Goal: Transaction & Acquisition: Purchase product/service

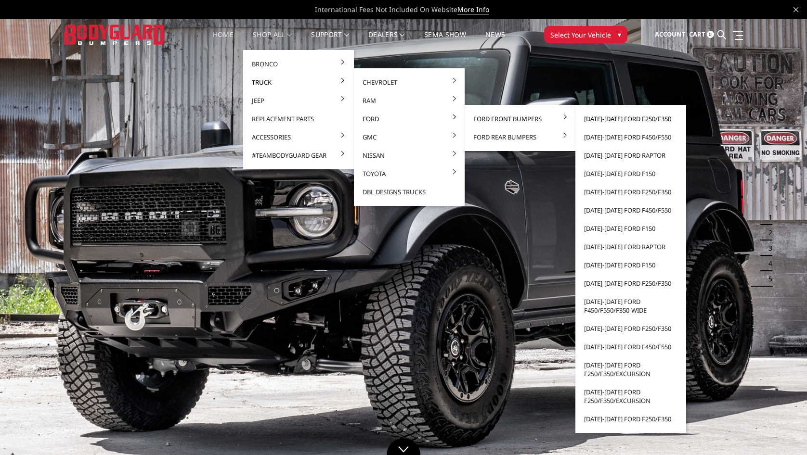
click at [601, 117] on link "[DATE]-[DATE] Ford F250/F350" at bounding box center [630, 119] width 103 height 18
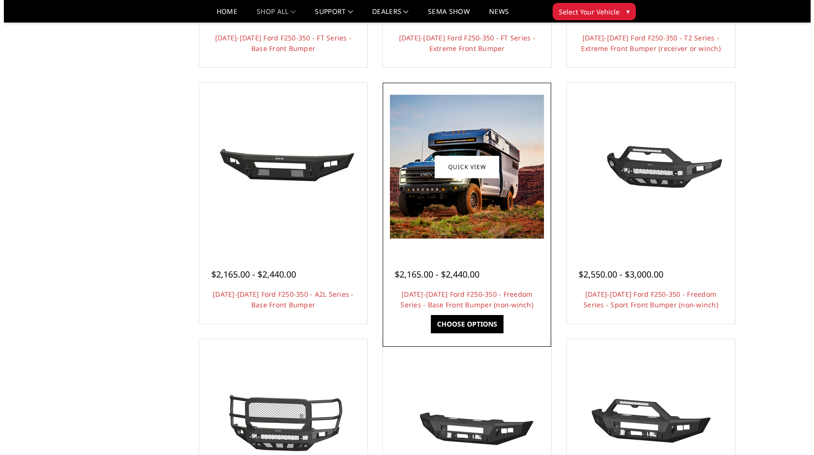
scroll to position [241, 0]
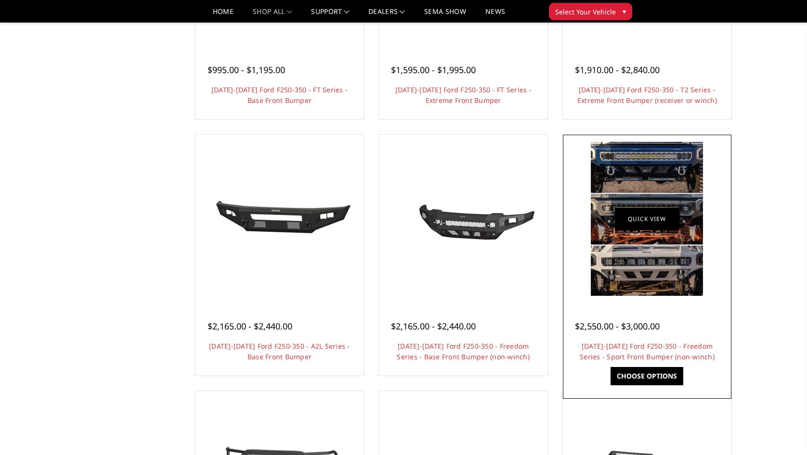
click at [651, 227] on link "Quick view" at bounding box center [647, 219] width 65 height 23
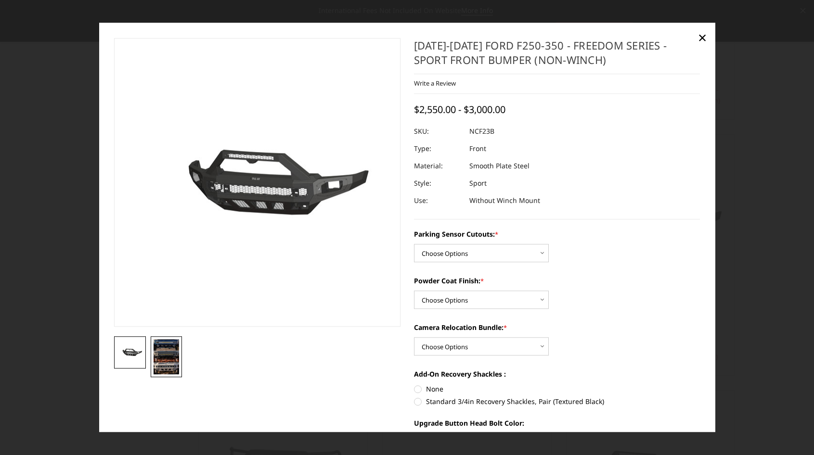
click at [169, 359] on img at bounding box center [167, 357] width 26 height 36
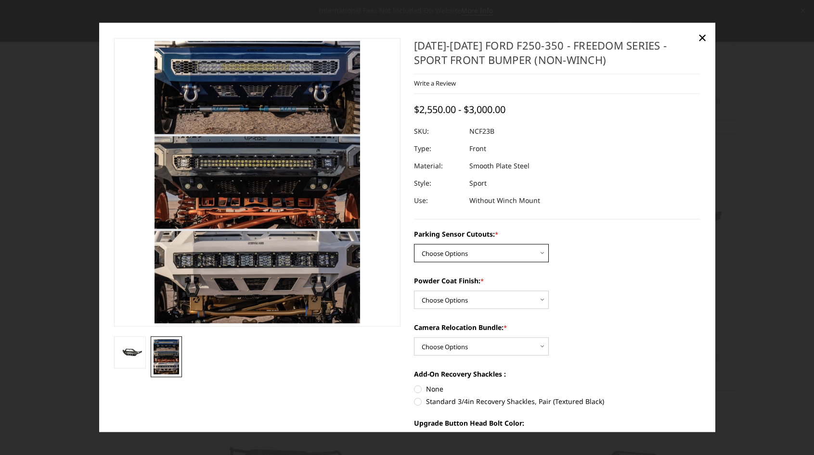
click at [525, 257] on select "Choose Options No - Without Parking Sensor Cutouts Yes - With Parking Sensor Cu…" at bounding box center [481, 254] width 135 height 18
select select "2571"
click at [414, 245] on select "Choose Options No - Without Parking Sensor Cutouts Yes - With Parking Sensor Cu…" at bounding box center [481, 254] width 135 height 18
click at [494, 299] on select "Choose Options Bare Metal Textured Black Powder Coat" at bounding box center [481, 300] width 135 height 18
select select "2573"
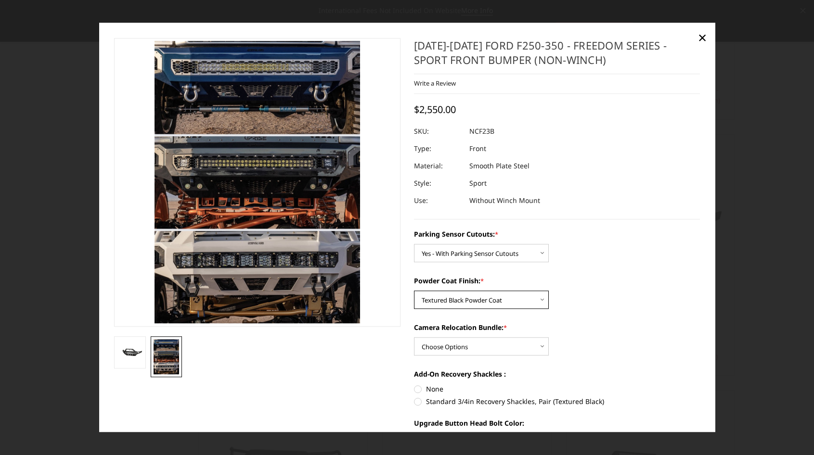
click at [414, 291] on select "Choose Options Bare Metal Textured Black Powder Coat" at bounding box center [481, 300] width 135 height 18
click at [526, 350] on select "Choose Options WITH Camera Relocation Bundle WITHOUT Camera Relocation Bundle" at bounding box center [481, 347] width 135 height 18
click at [603, 328] on label "Camera Relocation Bundle: *" at bounding box center [557, 328] width 286 height 10
click at [549, 338] on select "Choose Options WITH Camera Relocation Bundle WITHOUT Camera Relocation Bundle" at bounding box center [481, 347] width 135 height 18
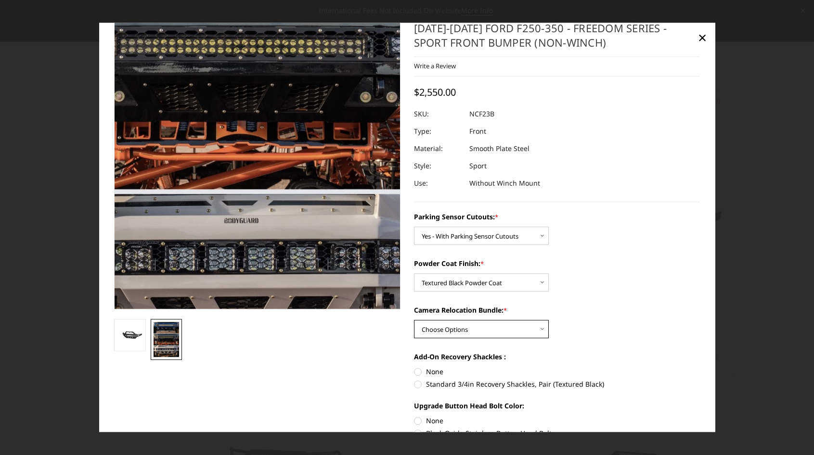
scroll to position [0, 0]
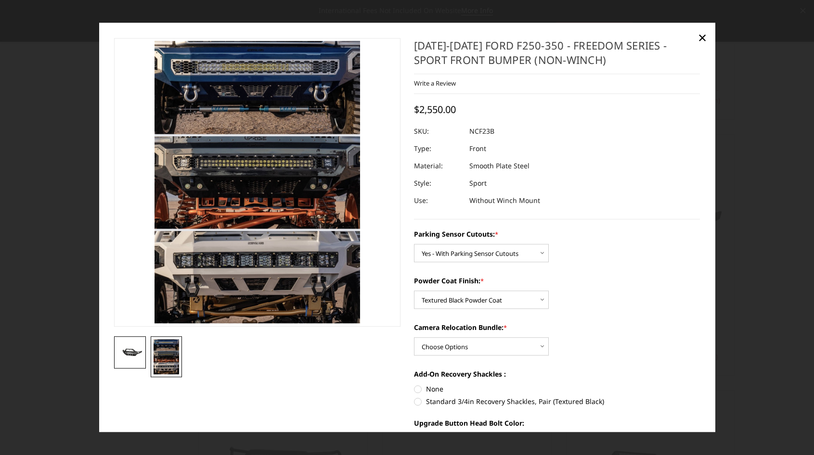
click at [130, 356] on img at bounding box center [130, 353] width 26 height 12
